Goal: Task Accomplishment & Management: Manage account settings

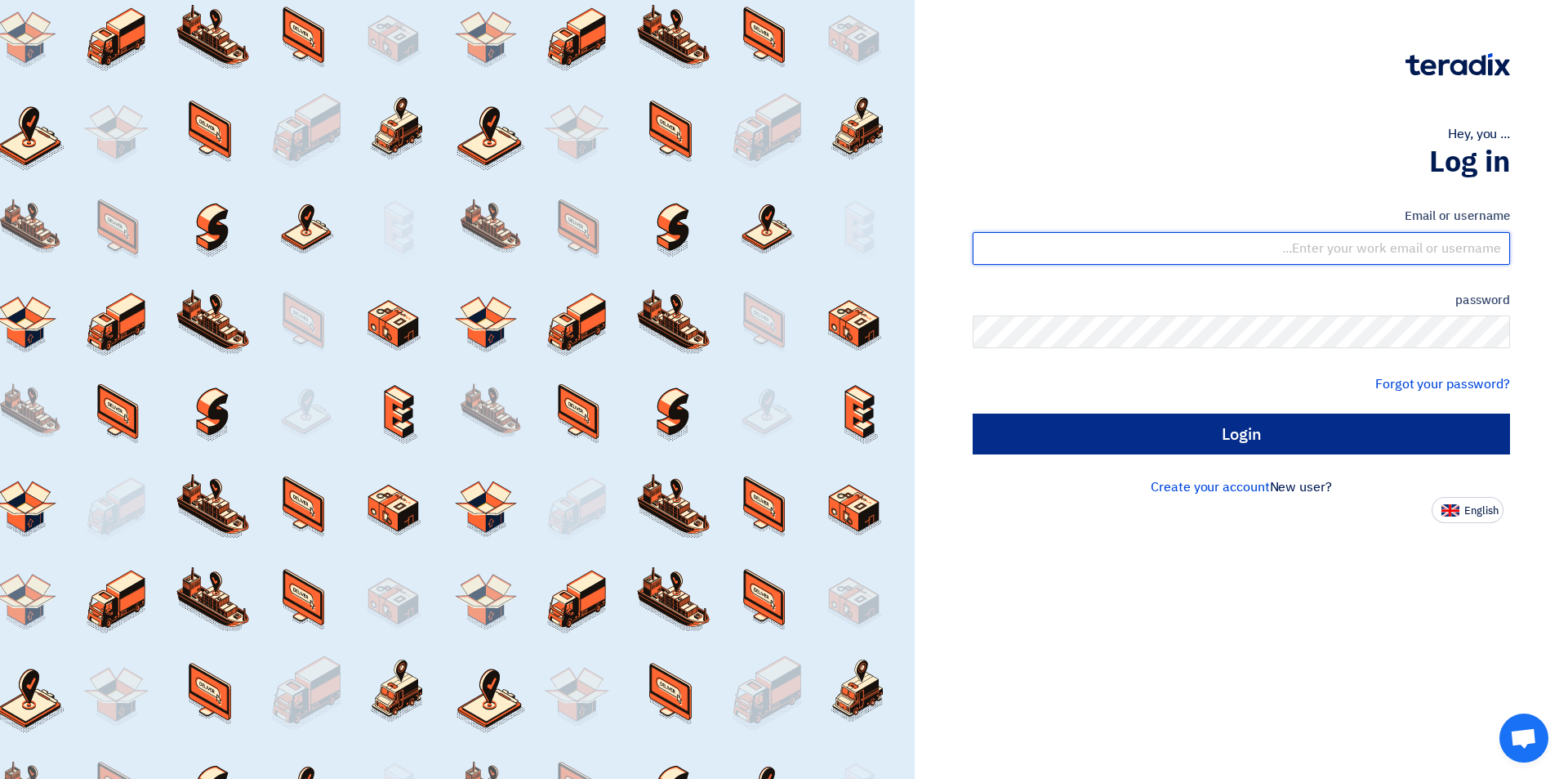
type input "sales@tareeqalkhair.com"
click at [1226, 437] on input "Login" at bounding box center [1241, 434] width 537 height 41
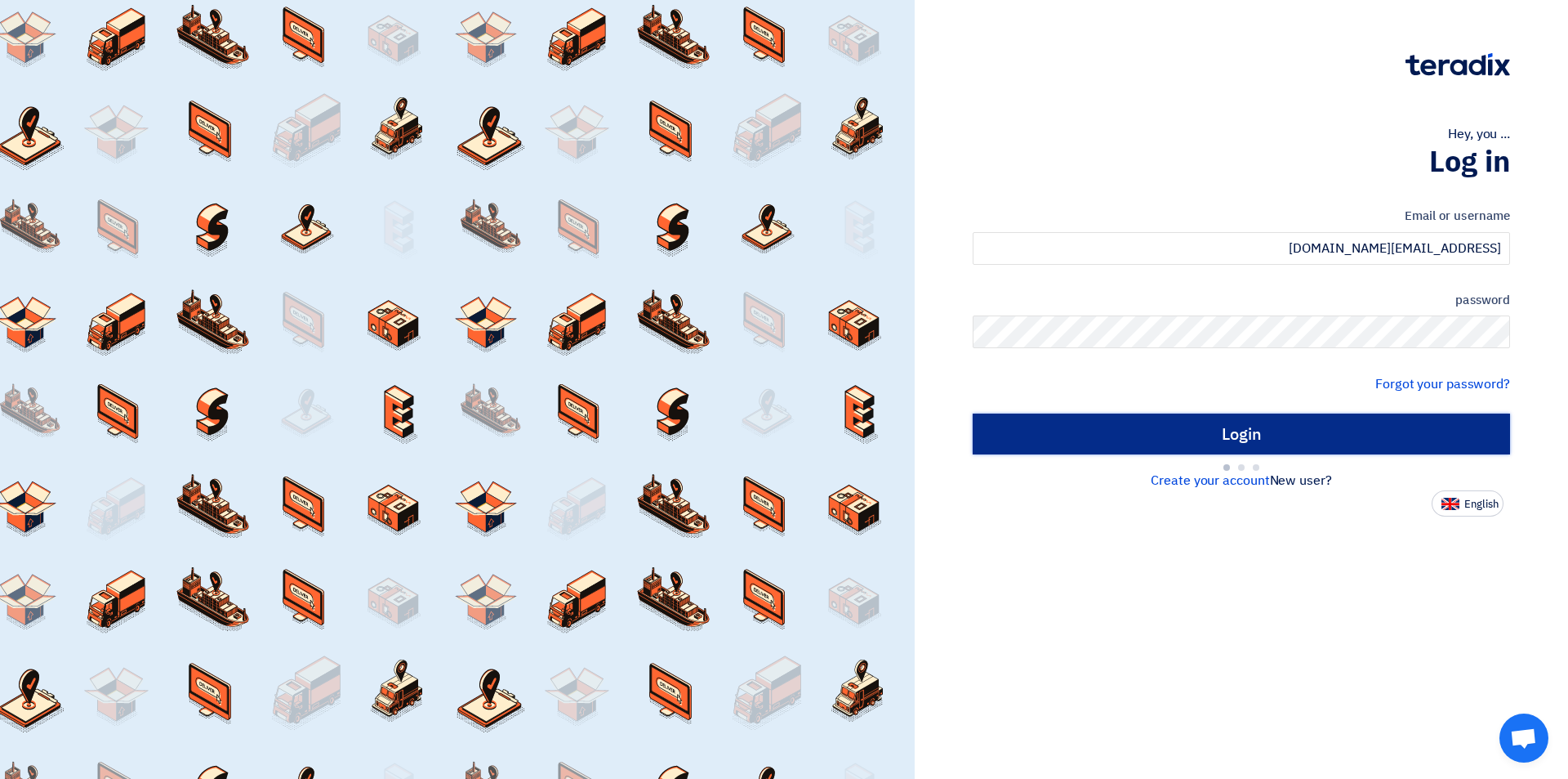
type input "Sign in"
